Goal: Complete application form

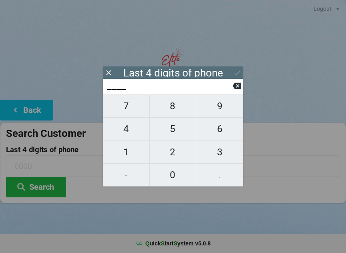
click at [128, 129] on span "4" at bounding box center [126, 128] width 46 height 17
type input "4___"
click at [238, 86] on icon at bounding box center [236, 86] width 8 height 6
type input "____"
click at [171, 131] on span "5" at bounding box center [173, 128] width 46 height 17
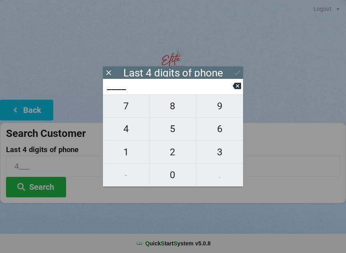
type input "5___"
click at [130, 130] on span "4" at bounding box center [126, 128] width 46 height 17
type input "54__"
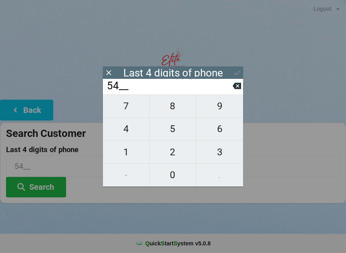
click at [222, 111] on span "9" at bounding box center [219, 106] width 47 height 17
type input "549_"
click at [218, 110] on span "9" at bounding box center [219, 106] width 47 height 17
type input "5499"
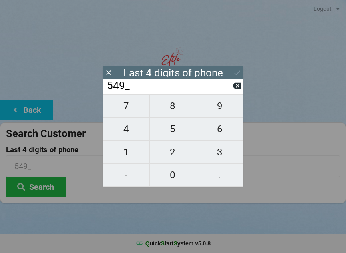
type input "5499"
click at [41, 186] on button "Search" at bounding box center [36, 187] width 60 height 20
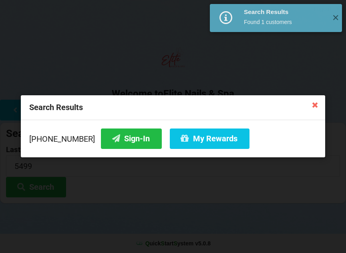
click at [108, 138] on button "Sign-In" at bounding box center [131, 138] width 61 height 20
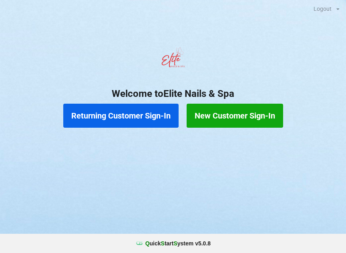
click at [137, 115] on button "Returning Customer Sign-In" at bounding box center [120, 116] width 115 height 24
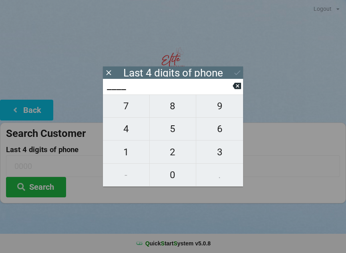
click at [177, 150] on span "2" at bounding box center [173, 152] width 46 height 17
type input "2___"
click at [221, 150] on span "3" at bounding box center [219, 152] width 47 height 17
type input "23__"
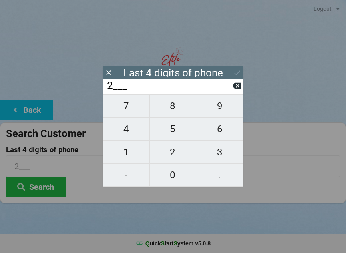
type input "23__"
click at [218, 107] on span "9" at bounding box center [219, 106] width 47 height 17
type input "239_"
click at [135, 112] on span "7" at bounding box center [126, 106] width 46 height 17
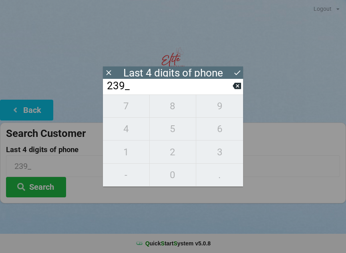
type input "2397"
click at [132, 108] on div "7 8 9 4 5 6 1 2 3 - 0 ." at bounding box center [173, 140] width 140 height 92
click at [233, 87] on icon at bounding box center [236, 86] width 8 height 8
click at [231, 88] on input "239_" at bounding box center [169, 86] width 126 height 13
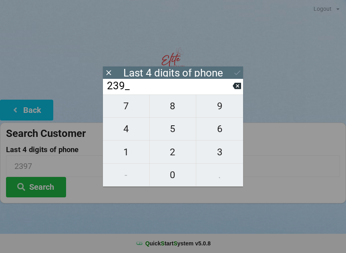
click at [234, 87] on icon at bounding box center [236, 86] width 8 height 6
click at [236, 87] on icon at bounding box center [236, 86] width 8 height 6
click at [234, 89] on icon at bounding box center [236, 86] width 8 height 6
click at [217, 104] on span "9" at bounding box center [219, 106] width 47 height 17
type input "9___"
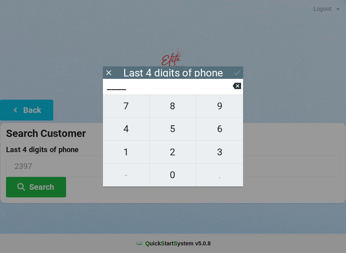
type input "9___"
click at [236, 85] on icon at bounding box center [236, 86] width 8 height 8
click at [216, 150] on span "3" at bounding box center [219, 152] width 47 height 17
type input "3___"
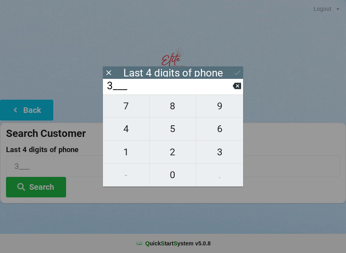
click at [174, 174] on span "0" at bounding box center [173, 174] width 46 height 17
type input "30__"
click at [175, 176] on span "0" at bounding box center [173, 174] width 46 height 17
type input "300_"
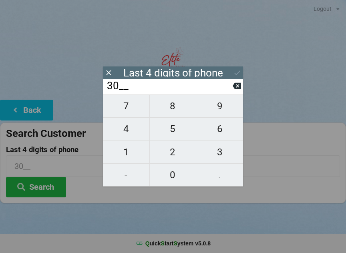
type input "300_"
click at [132, 150] on span "1" at bounding box center [126, 152] width 46 height 17
type input "3001"
click at [237, 67] on button at bounding box center [237, 72] width 8 height 11
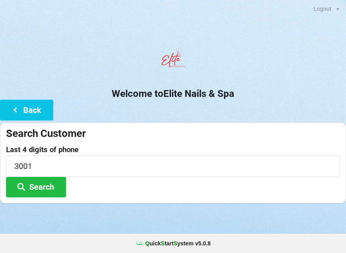
click at [44, 185] on button "Search" at bounding box center [36, 187] width 60 height 20
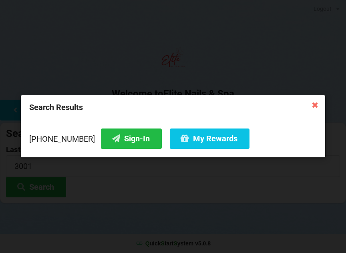
click at [314, 104] on icon at bounding box center [314, 104] width 13 height 13
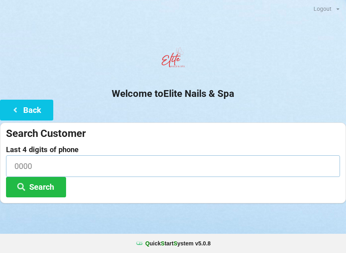
click at [77, 164] on input at bounding box center [173, 165] width 334 height 21
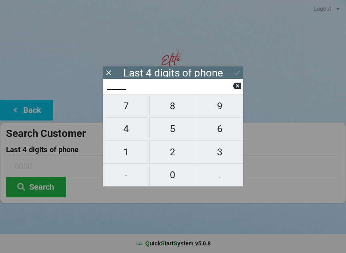
click at [170, 172] on span "0" at bounding box center [173, 174] width 46 height 17
type input "0___"
click at [234, 87] on icon at bounding box center [236, 86] width 8 height 6
type input "____"
click at [234, 89] on icon at bounding box center [236, 86] width 8 height 6
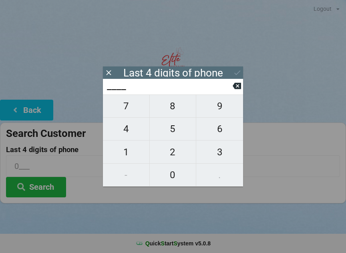
click at [218, 153] on span "3" at bounding box center [219, 152] width 47 height 17
type input "3___"
click at [175, 173] on span "0" at bounding box center [173, 174] width 46 height 17
type input "30__"
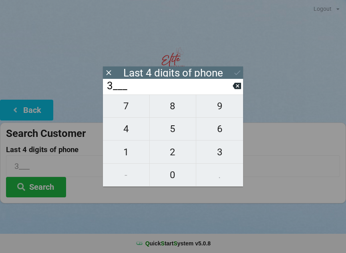
type input "30__"
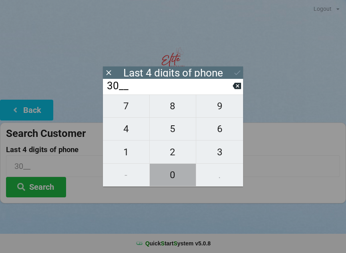
click at [173, 174] on span "0" at bounding box center [173, 174] width 46 height 17
type input "300_"
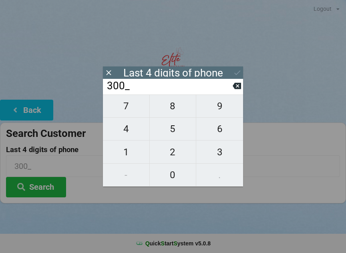
click at [125, 150] on span "1" at bounding box center [126, 152] width 46 height 17
type input "3001"
click at [237, 70] on icon at bounding box center [237, 72] width 8 height 8
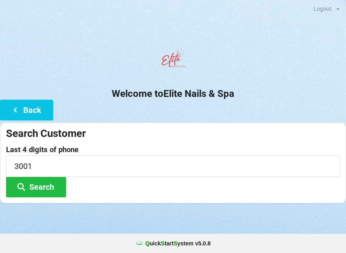
click at [37, 186] on button "Search" at bounding box center [36, 187] width 60 height 20
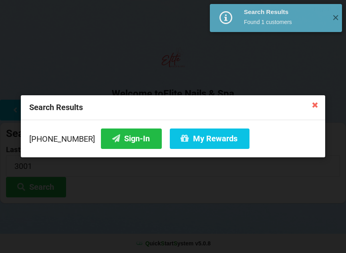
click at [310, 105] on icon at bounding box center [314, 104] width 13 height 13
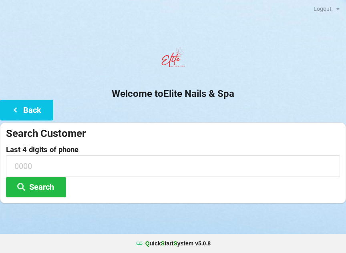
click at [32, 110] on button "Back" at bounding box center [26, 110] width 53 height 20
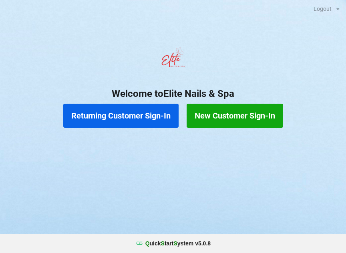
click at [246, 116] on button "New Customer Sign-In" at bounding box center [234, 116] width 96 height 24
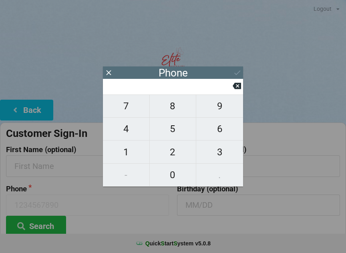
click at [177, 150] on span "2" at bounding box center [173, 152] width 46 height 17
type input "2"
click at [214, 151] on span "3" at bounding box center [219, 152] width 47 height 17
type input "23"
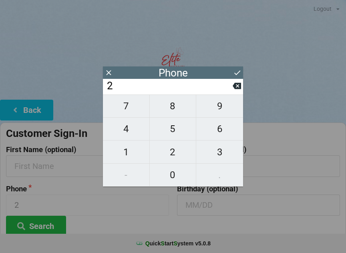
type input "23"
click at [220, 108] on span "9" at bounding box center [219, 106] width 47 height 17
type input "239"
click at [130, 104] on span "7" at bounding box center [126, 106] width 46 height 17
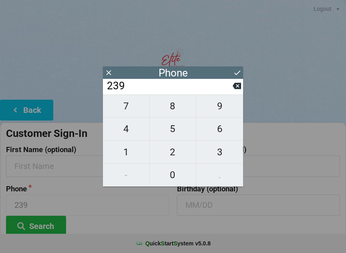
type input "2397"
click at [131, 108] on span "7" at bounding box center [126, 106] width 46 height 17
type input "23977"
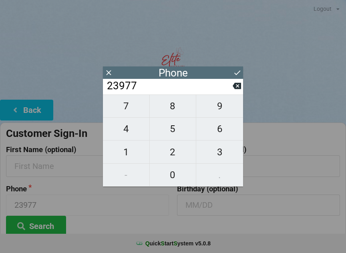
click at [178, 108] on span "8" at bounding box center [173, 106] width 46 height 17
type input "239778"
click at [219, 152] on span "3" at bounding box center [219, 152] width 47 height 17
type input "2397783"
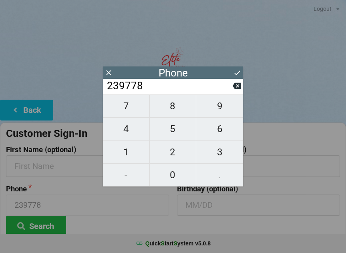
type input "2397783"
click at [178, 171] on span "0" at bounding box center [173, 174] width 46 height 17
type input "23977830"
click at [178, 171] on span "0" at bounding box center [173, 174] width 46 height 17
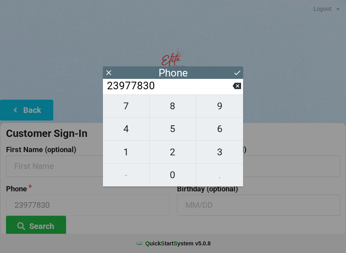
type input "239778300"
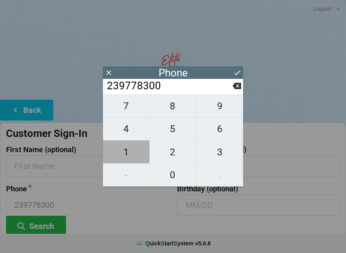
click at [132, 151] on span "1" at bounding box center [126, 152] width 46 height 17
type input "2397783001"
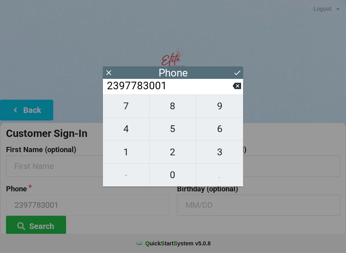
click at [236, 70] on icon at bounding box center [237, 72] width 8 height 8
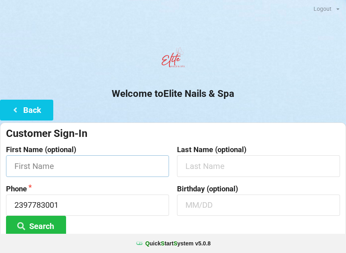
click at [112, 166] on input "text" at bounding box center [87, 165] width 163 height 21
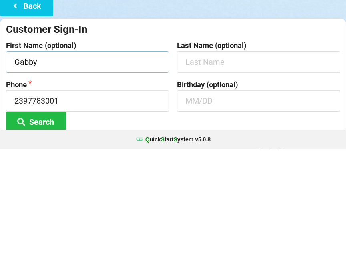
type input "Gabby"
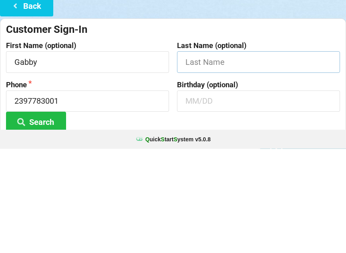
click at [252, 155] on input "text" at bounding box center [258, 165] width 163 height 21
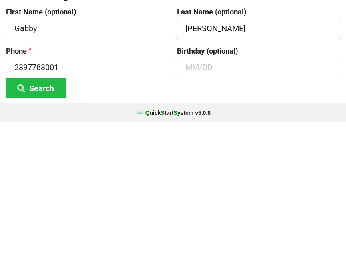
scroll to position [11, 0]
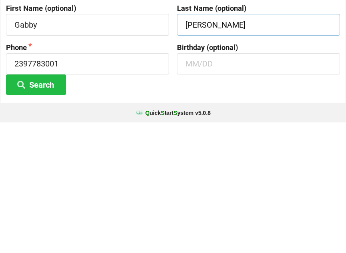
type input "[PERSON_NAME]"
click at [248, 184] on input "text" at bounding box center [258, 194] width 163 height 21
type input "Q"
click at [257, 174] on div "Birthday (optional) 1126" at bounding box center [258, 200] width 171 height 52
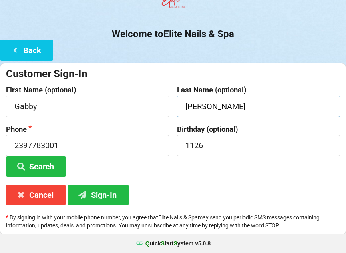
click at [249, 104] on input "[PERSON_NAME]" at bounding box center [258, 106] width 163 height 21
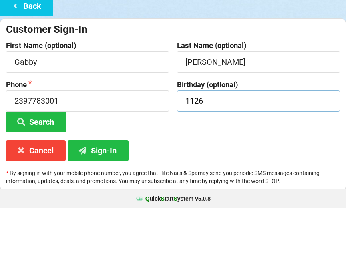
click at [240, 135] on input "1126" at bounding box center [258, 145] width 163 height 21
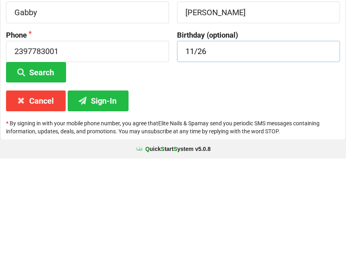
type input "11/26"
click at [107, 185] on button "Sign-In" at bounding box center [98, 195] width 61 height 20
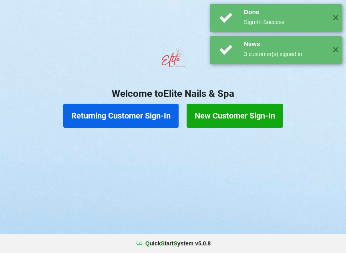
scroll to position [0, 0]
